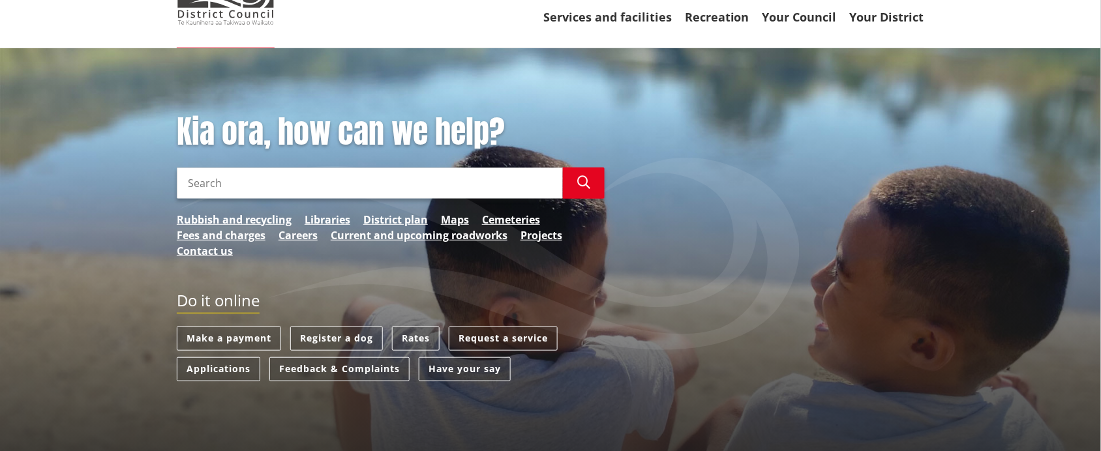
scroll to position [81, 0]
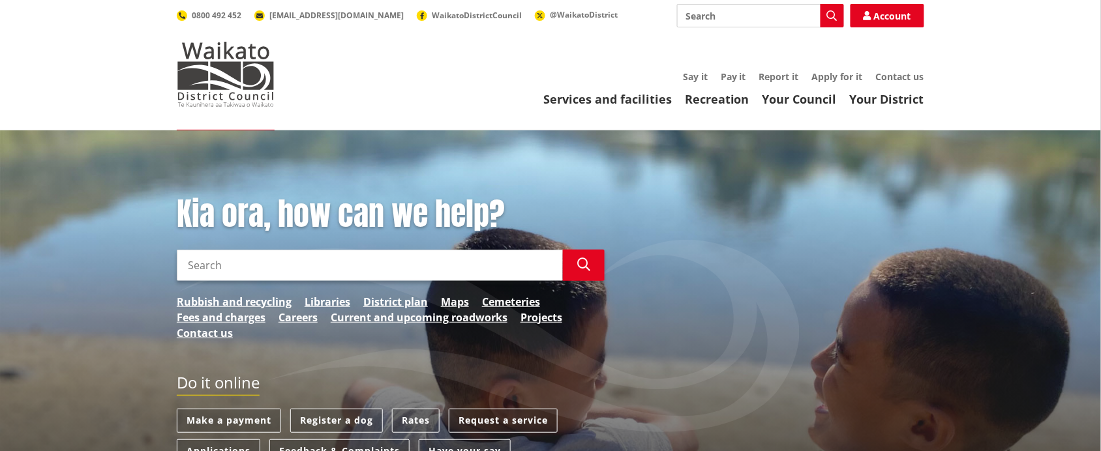
click at [236, 267] on input "Search" at bounding box center [370, 265] width 386 height 31
drag, startPoint x: 211, startPoint y: 274, endPoint x: 215, endPoint y: 266, distance: 9.6
click at [215, 266] on input "955 wAIOTRA ROAD" at bounding box center [370, 265] width 386 height 31
click at [243, 264] on input "955 WAIOTRA ROAD" at bounding box center [370, 265] width 386 height 31
click at [585, 266] on icon "button" at bounding box center [583, 264] width 13 height 13
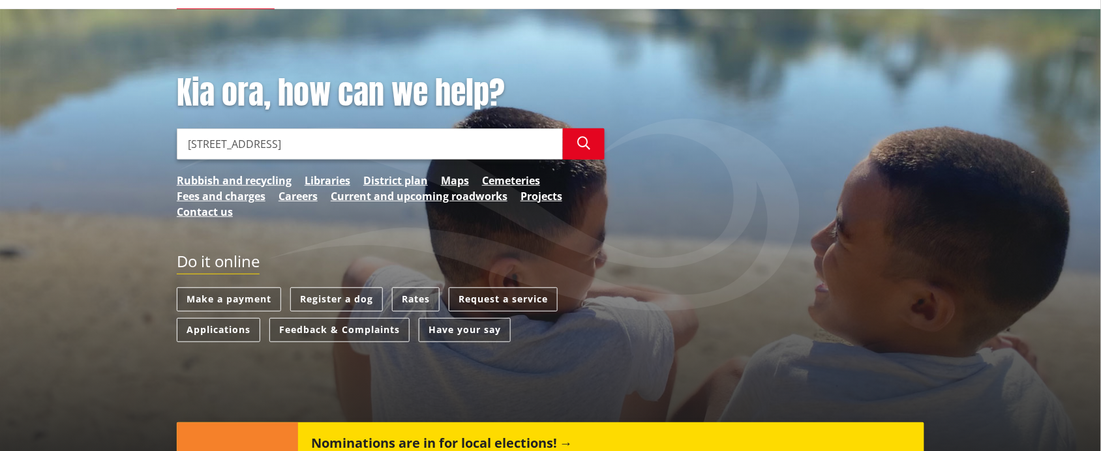
scroll to position [81, 0]
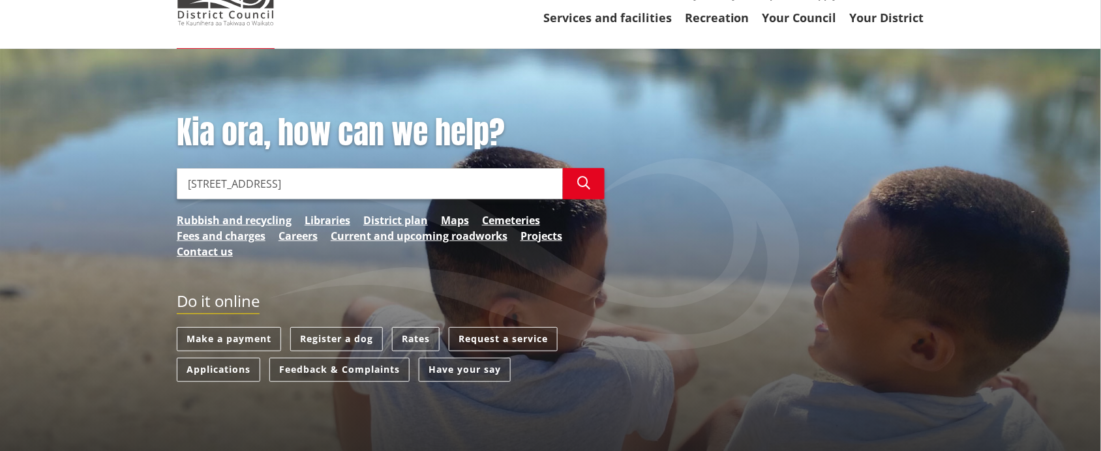
click at [328, 196] on input "955 WAIOTIRA ROAD" at bounding box center [370, 183] width 386 height 31
type input "9"
type input "District Plan Maps"
click at [578, 183] on icon "button" at bounding box center [583, 183] width 13 height 13
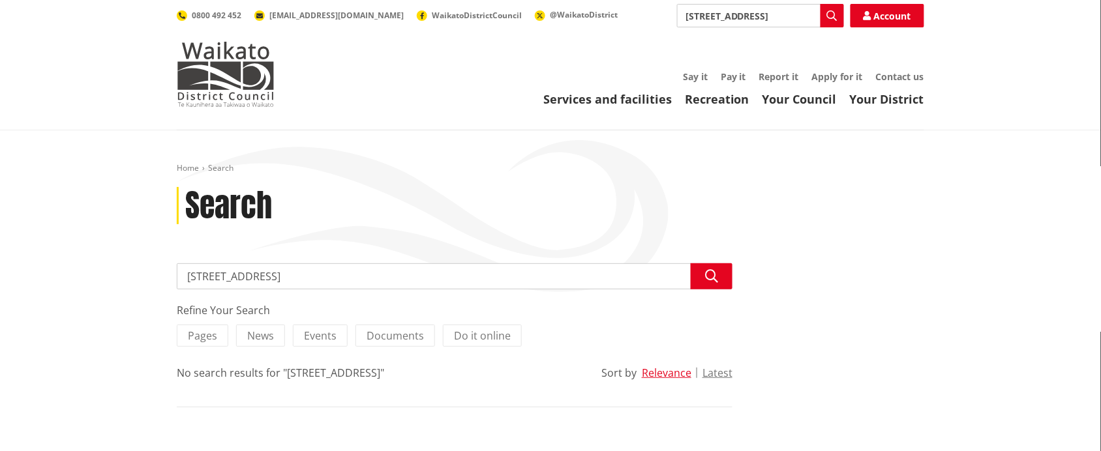
drag, startPoint x: 198, startPoint y: 281, endPoint x: 207, endPoint y: 280, distance: 9.2
click at [207, 280] on input "955 WAIOTIRA ROAD" at bounding box center [454, 276] width 555 height 26
type input "950 WAIOTIRA ROAD"
click at [718, 279] on button "Search" at bounding box center [711, 276] width 42 height 26
click at [198, 278] on input "950 WAIOTIRA ROAD" at bounding box center [454, 276] width 555 height 26
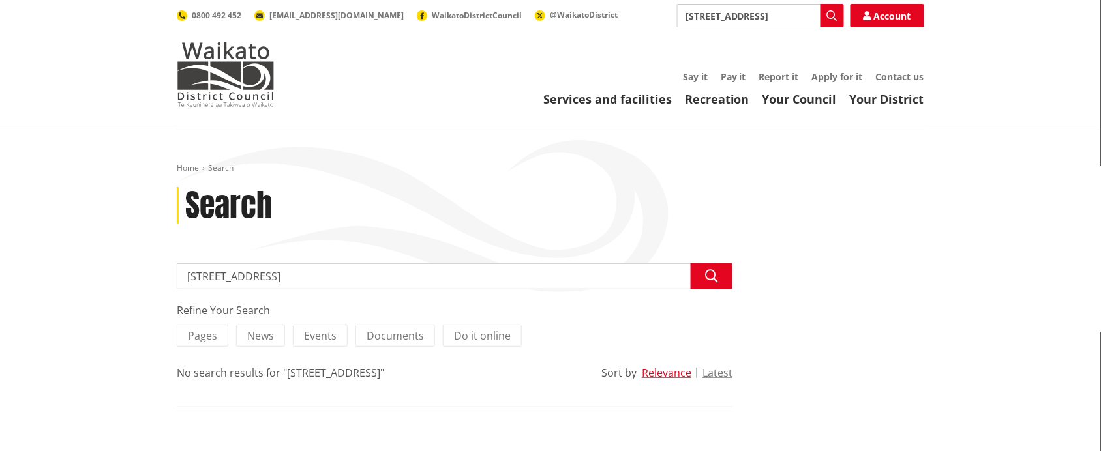
drag, startPoint x: 194, startPoint y: 278, endPoint x: 207, endPoint y: 287, distance: 15.6
click at [207, 287] on input "950 WAIOTIRA ROAD" at bounding box center [454, 276] width 555 height 26
type input "[STREET_ADDRESS]"
click at [714, 280] on icon "button" at bounding box center [711, 276] width 13 height 13
drag, startPoint x: 205, startPoint y: 282, endPoint x: 147, endPoint y: 243, distance: 70.2
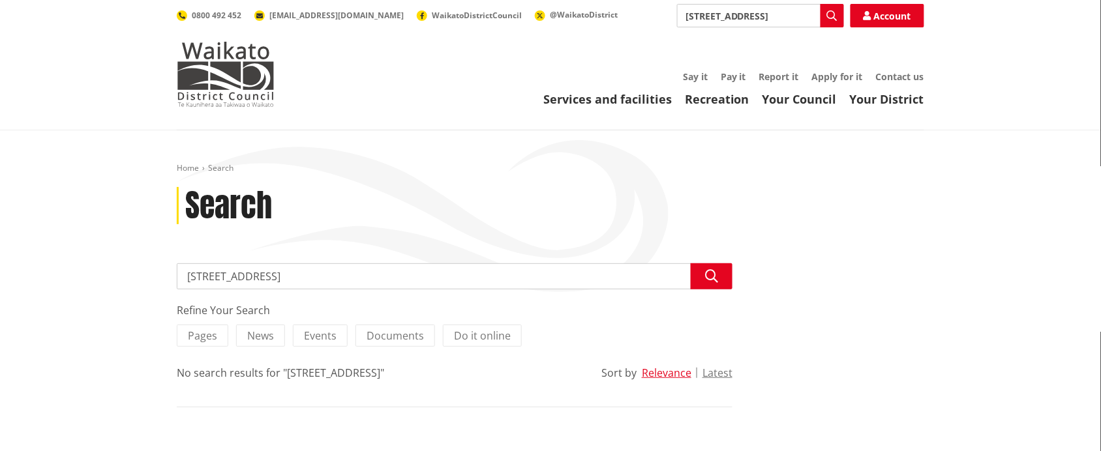
click at [153, 243] on div "Home Search Search Search [STREET_ADDRESS] Search Refine Your Search Pages News…" at bounding box center [550, 307] width 1101 height 355
type input "[STREET_ADDRESS]"
click at [712, 278] on icon "button" at bounding box center [711, 276] width 13 height 13
click at [835, 14] on icon "button" at bounding box center [832, 15] width 10 height 10
click at [833, 14] on icon "button" at bounding box center [832, 15] width 10 height 10
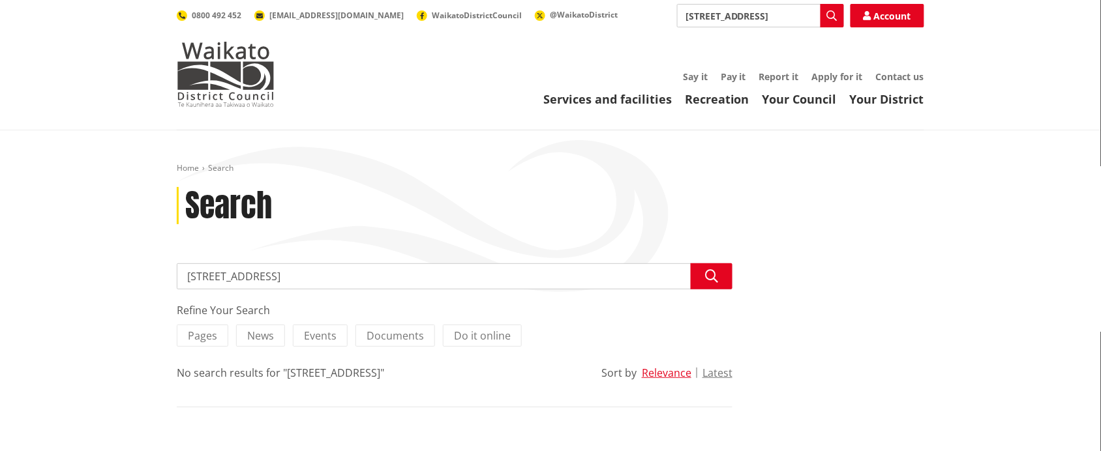
drag, startPoint x: 777, startPoint y: 15, endPoint x: 786, endPoint y: 14, distance: 8.5
click at [780, 14] on input "[STREET_ADDRESS]" at bounding box center [760, 15] width 167 height 23
drag, startPoint x: 784, startPoint y: 18, endPoint x: 714, endPoint y: 27, distance: 70.4
click at [712, 23] on input "[STREET_ADDRESS]" at bounding box center [760, 15] width 167 height 23
click at [739, 18] on input "945 Waiotira" at bounding box center [760, 15] width 167 height 23
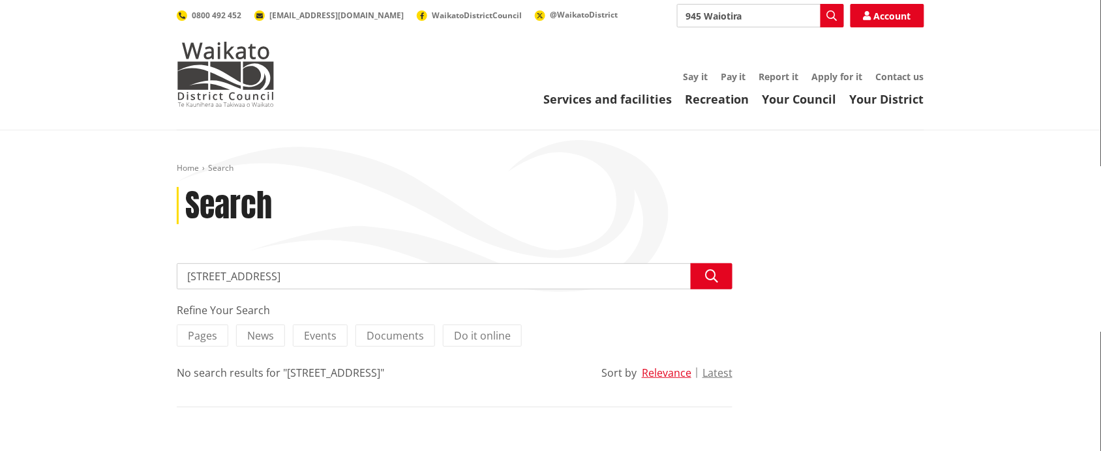
drag, startPoint x: 743, startPoint y: 17, endPoint x: 704, endPoint y: 4, distance: 41.2
click at [704, 4] on input "945 Waiotira" at bounding box center [760, 15] width 167 height 23
drag, startPoint x: 725, startPoint y: 16, endPoint x: 721, endPoint y: 56, distance: 40.0
click at [721, 56] on div "Toggle search Toggle navigation Services and facilities Recreation Your Council…" at bounding box center [550, 55] width 767 height 103
click at [748, 8] on input "945 Waiotira" at bounding box center [760, 15] width 167 height 23
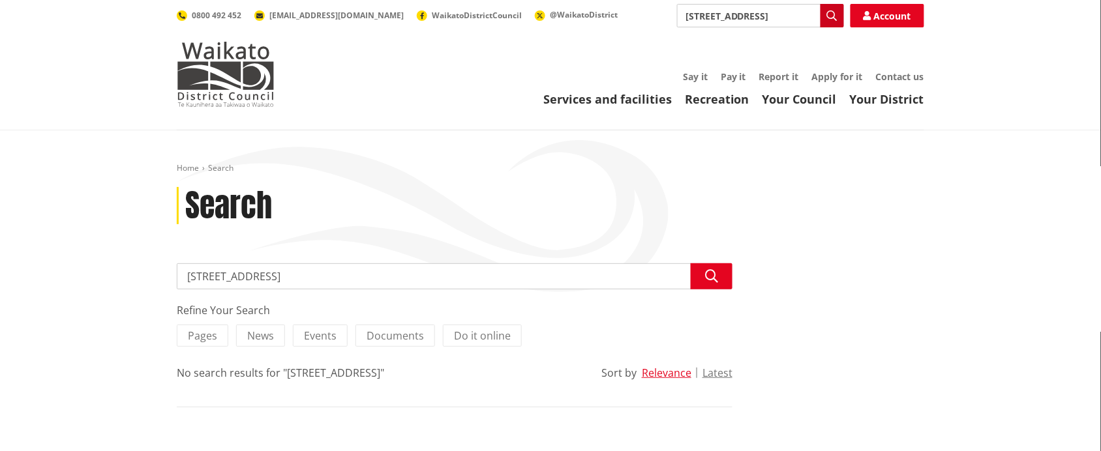
type input "945 Waiotira Road"
click at [827, 8] on button "Search" at bounding box center [831, 15] width 23 height 23
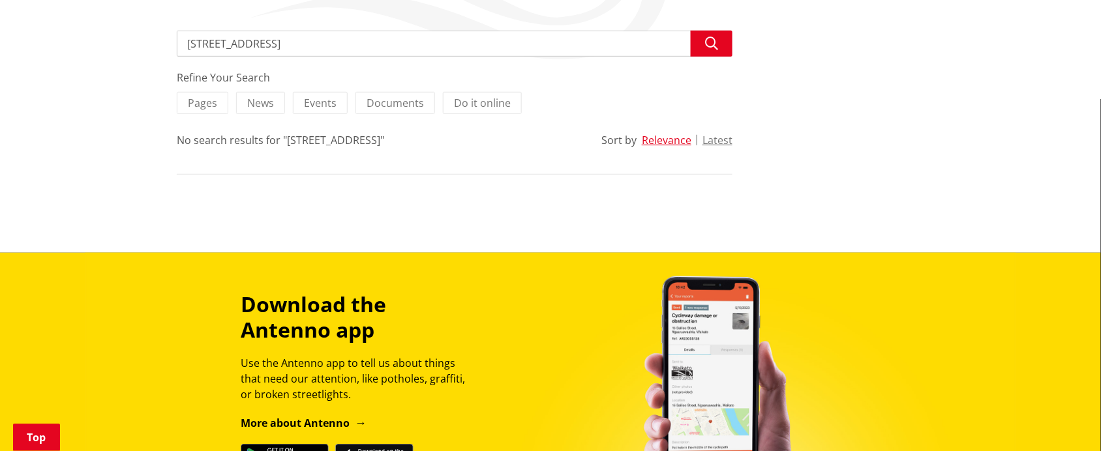
scroll to position [163, 0]
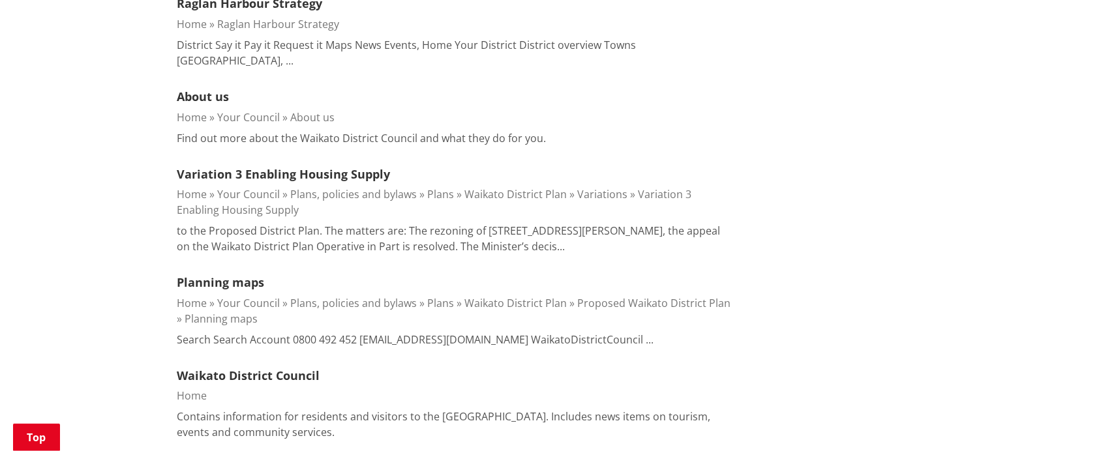
scroll to position [1385, 0]
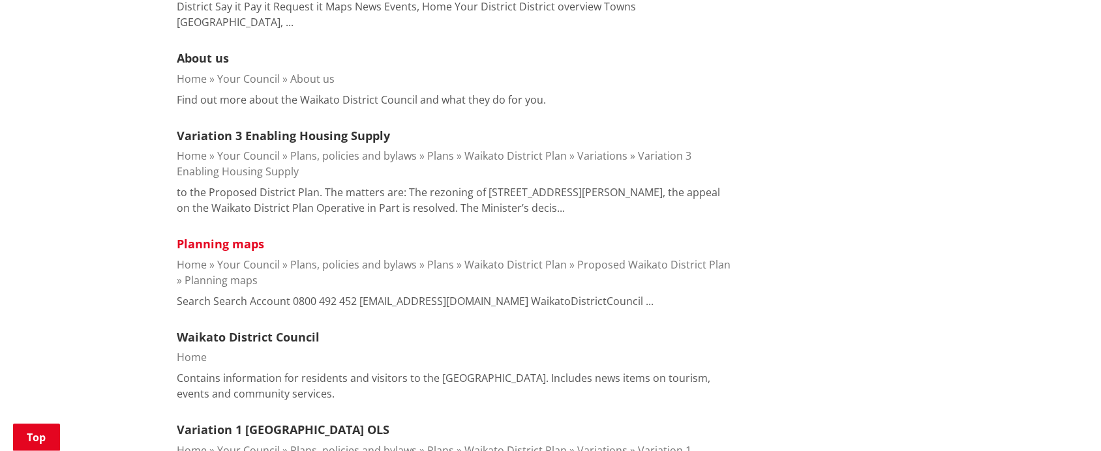
click at [214, 236] on link "Planning maps" at bounding box center [220, 244] width 87 height 16
